Goal: Navigation & Orientation: Find specific page/section

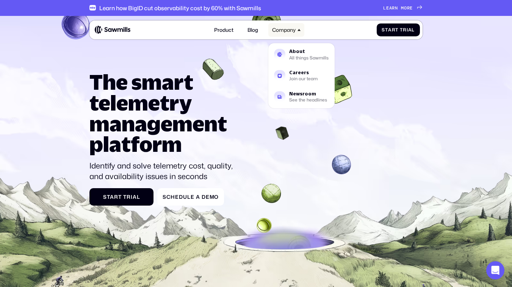
click at [292, 31] on div "Company" at bounding box center [284, 30] width 24 height 6
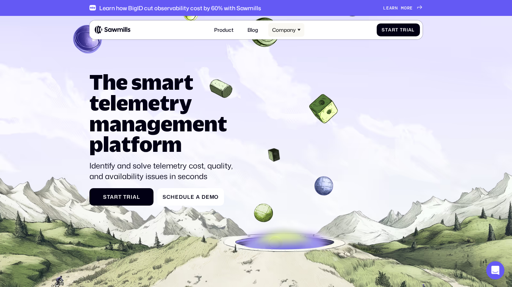
click at [289, 31] on div "Company" at bounding box center [284, 30] width 24 height 6
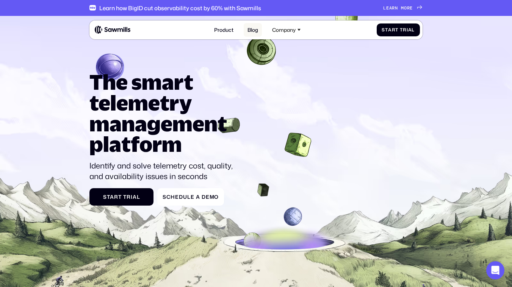
click at [254, 30] on link "Blog" at bounding box center [253, 30] width 18 height 14
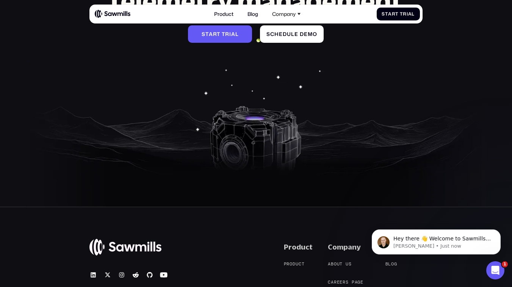
scroll to position [2587, 0]
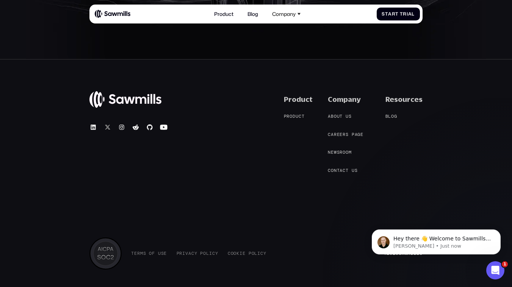
click at [107, 124] on icon at bounding box center [108, 128] width 8 height 8
click at [92, 125] on icon at bounding box center [93, 127] width 5 height 5
